Goal: Navigation & Orientation: Find specific page/section

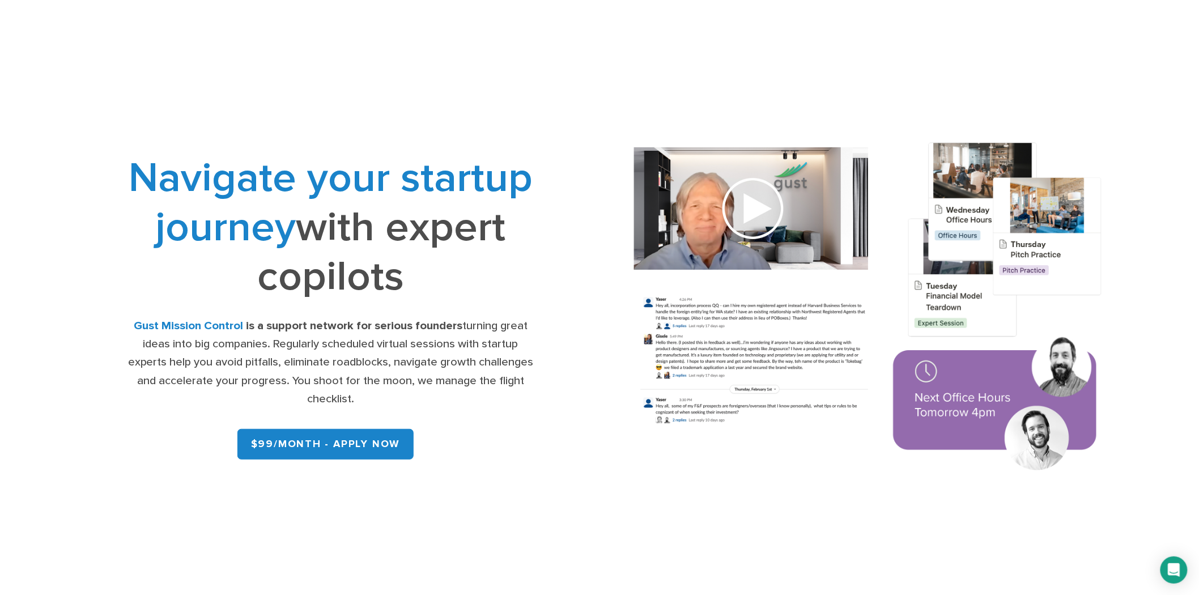
click at [759, 210] on img at bounding box center [868, 309] width 519 height 371
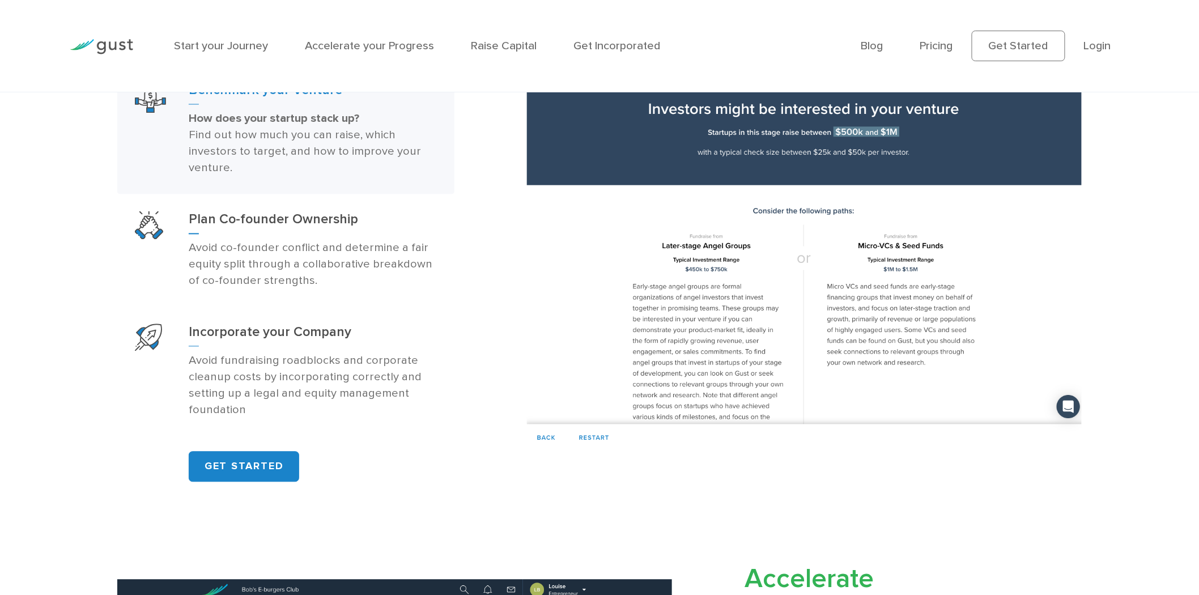
scroll to position [881, 0]
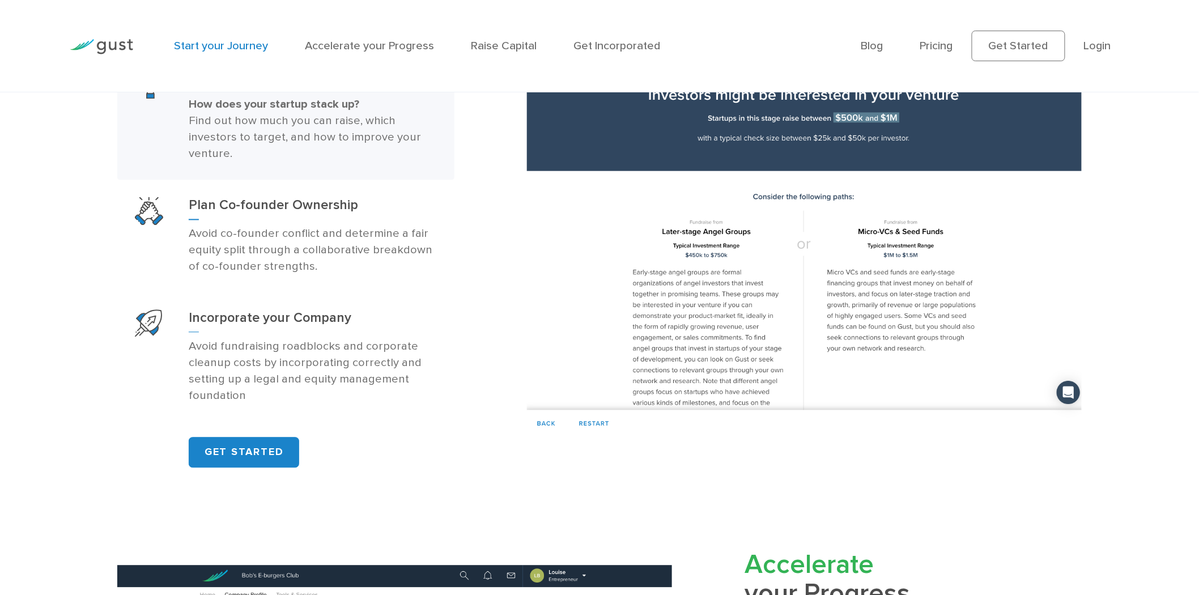
click at [220, 46] on link "Start your Journey" at bounding box center [221, 46] width 94 height 14
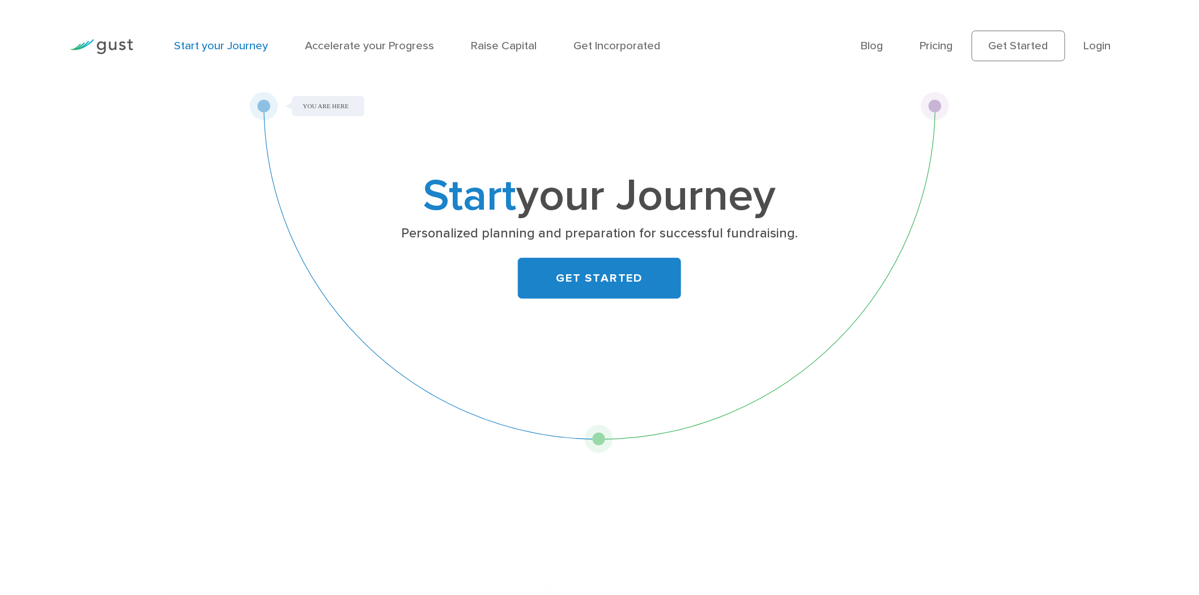
click at [99, 49] on img at bounding box center [101, 46] width 63 height 15
